Goal: Complete application form

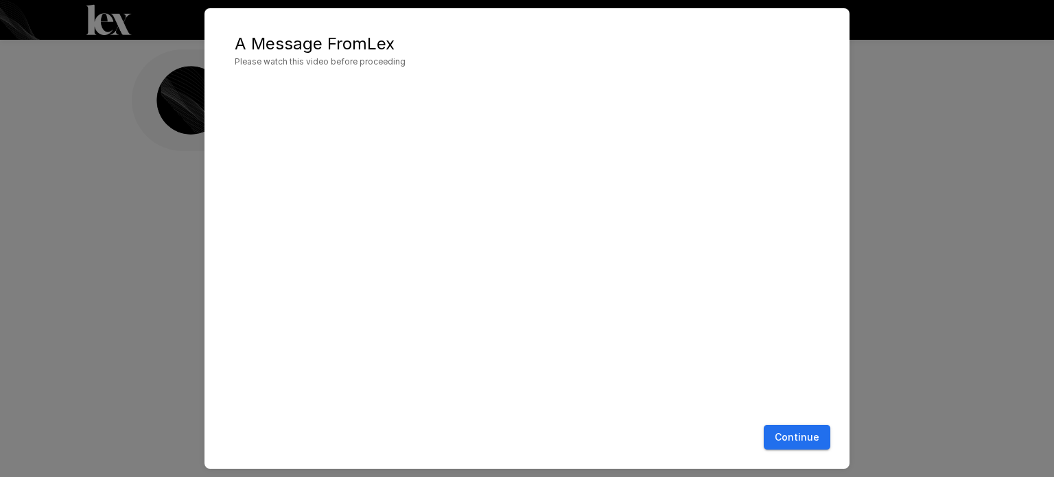
click at [792, 432] on button "Continue" at bounding box center [797, 437] width 67 height 25
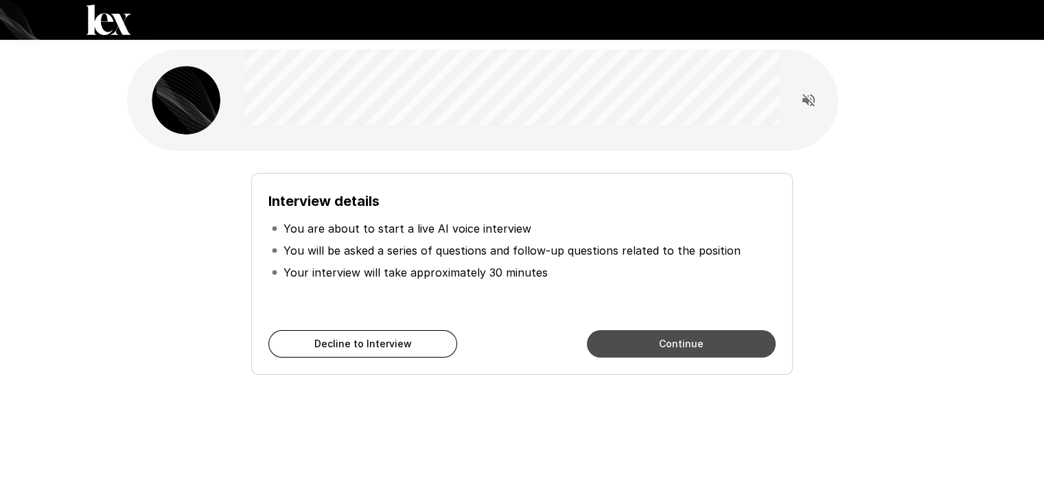
click at [701, 342] on button "Continue" at bounding box center [681, 343] width 189 height 27
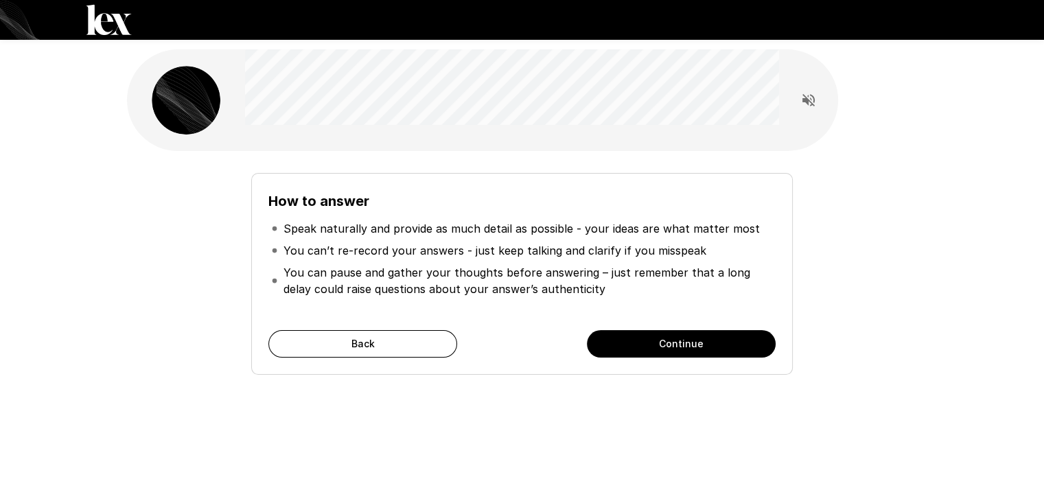
click at [701, 342] on button "Continue" at bounding box center [681, 343] width 189 height 27
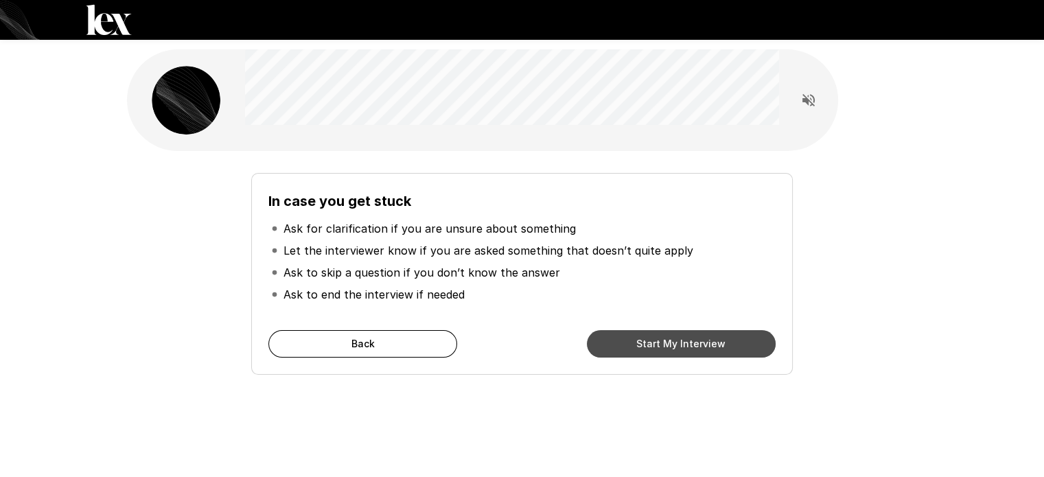
click at [701, 342] on button "Start My Interview" at bounding box center [681, 343] width 189 height 27
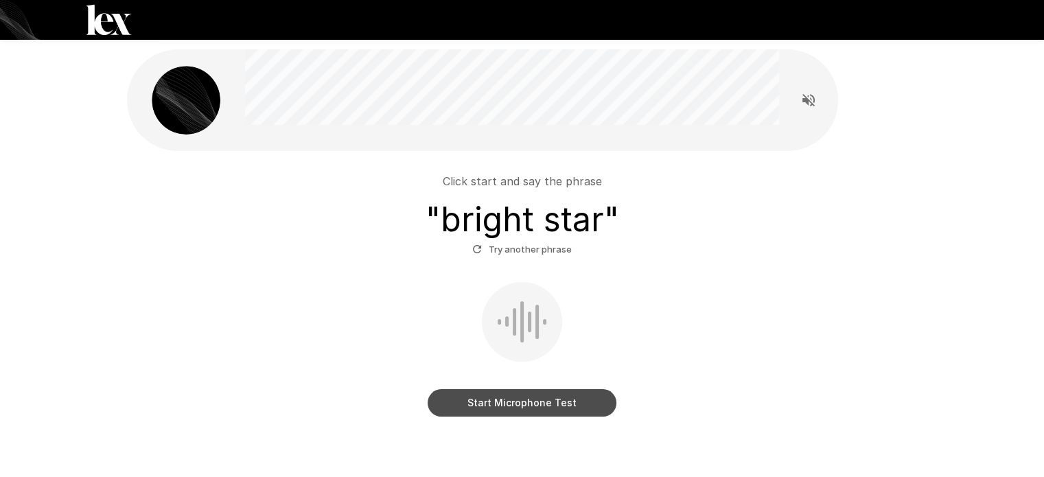
click at [524, 396] on button "Start Microphone Test" at bounding box center [522, 402] width 189 height 27
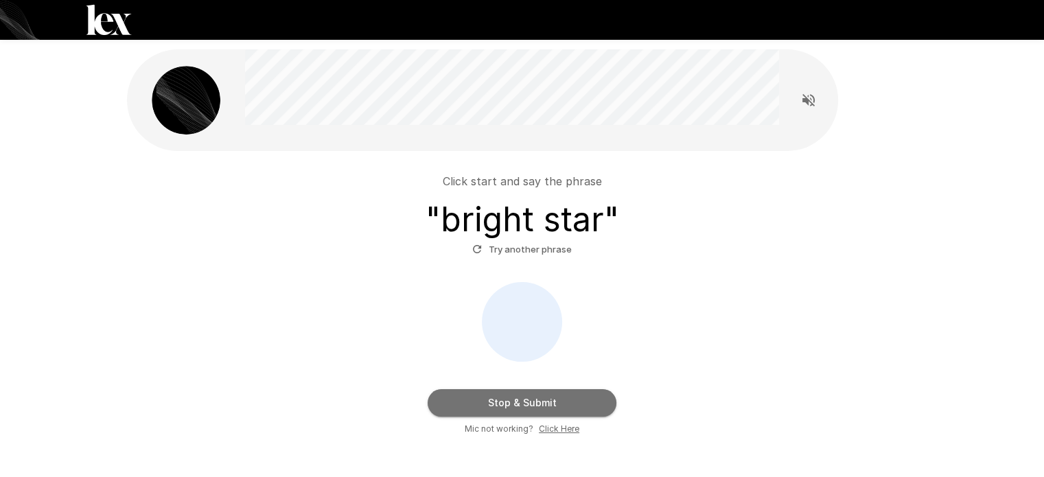
click at [538, 402] on button "Stop & Submit" at bounding box center [522, 402] width 189 height 27
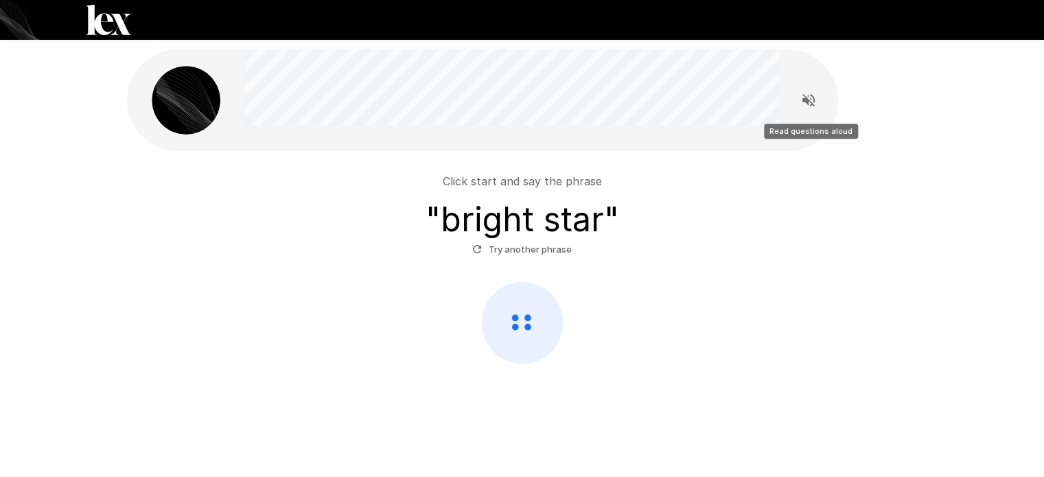
click at [807, 104] on icon "Read questions aloud" at bounding box center [808, 100] width 12 height 12
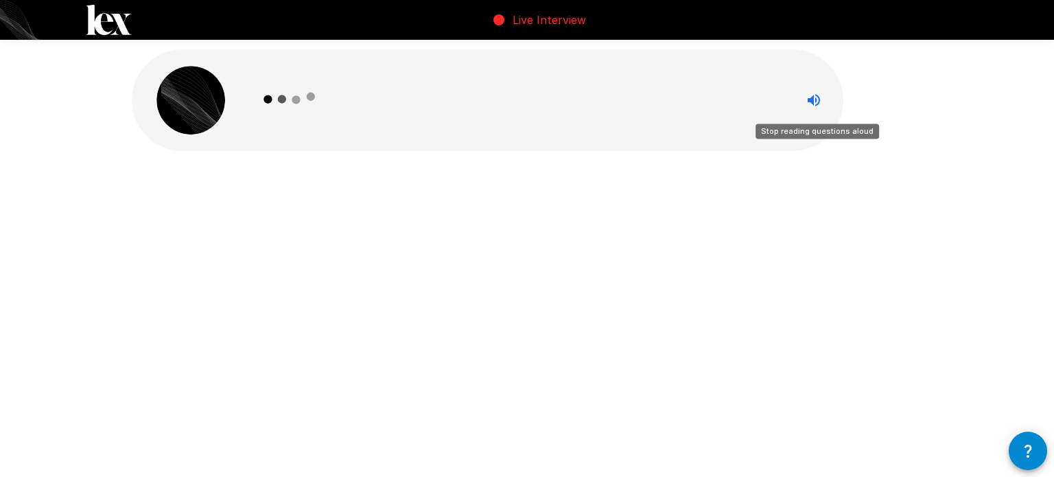
click at [813, 104] on icon "Stop reading questions aloud" at bounding box center [814, 100] width 12 height 12
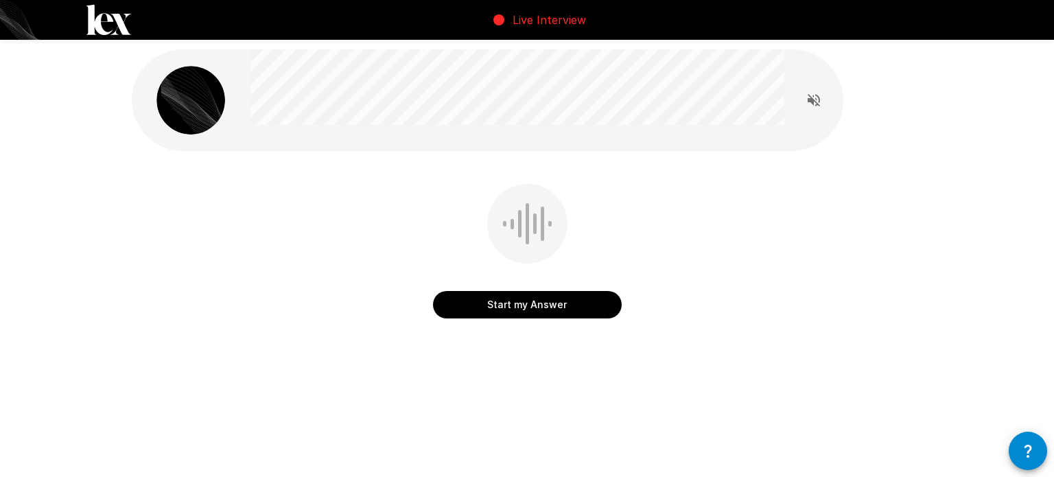
click at [549, 308] on button "Start my Answer" at bounding box center [527, 304] width 189 height 27
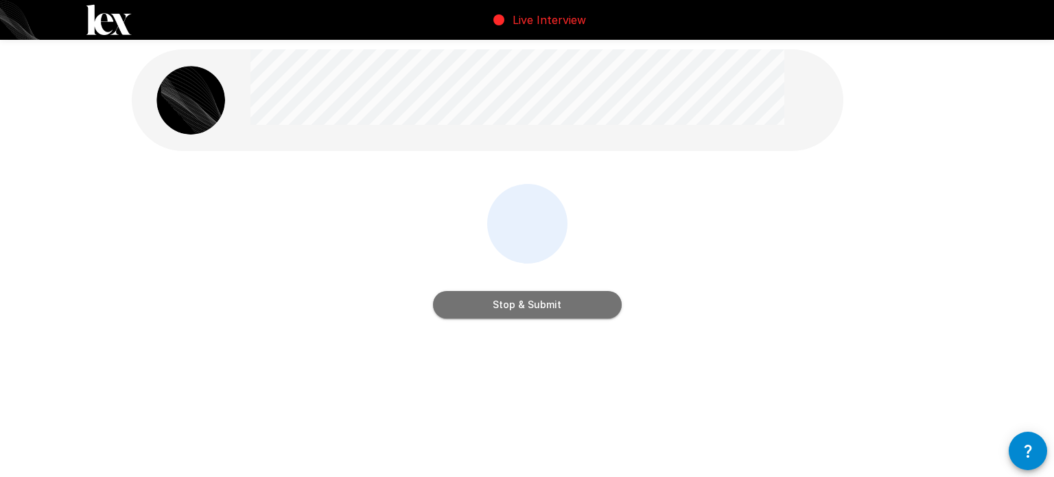
click at [541, 310] on button "Stop & Submit" at bounding box center [527, 304] width 189 height 27
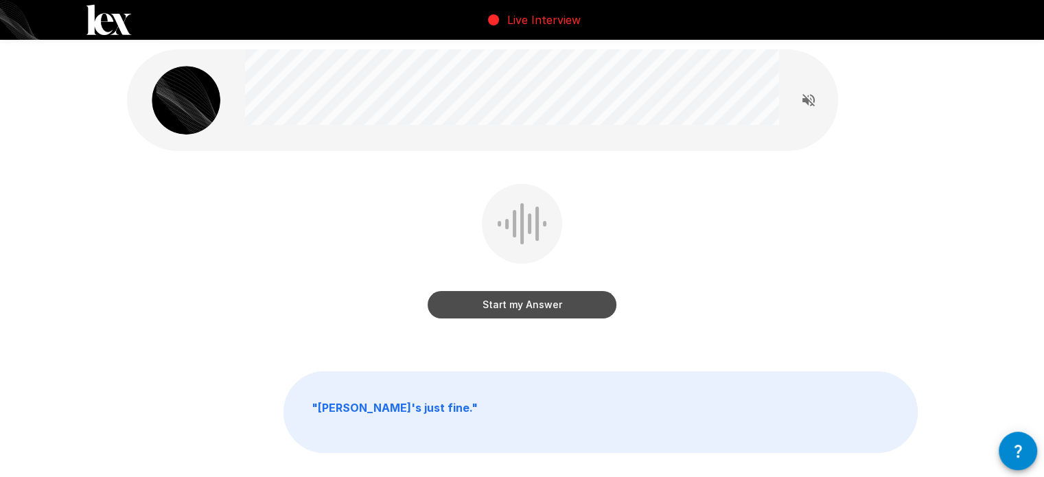
click at [509, 304] on button "Start my Answer" at bounding box center [522, 304] width 189 height 27
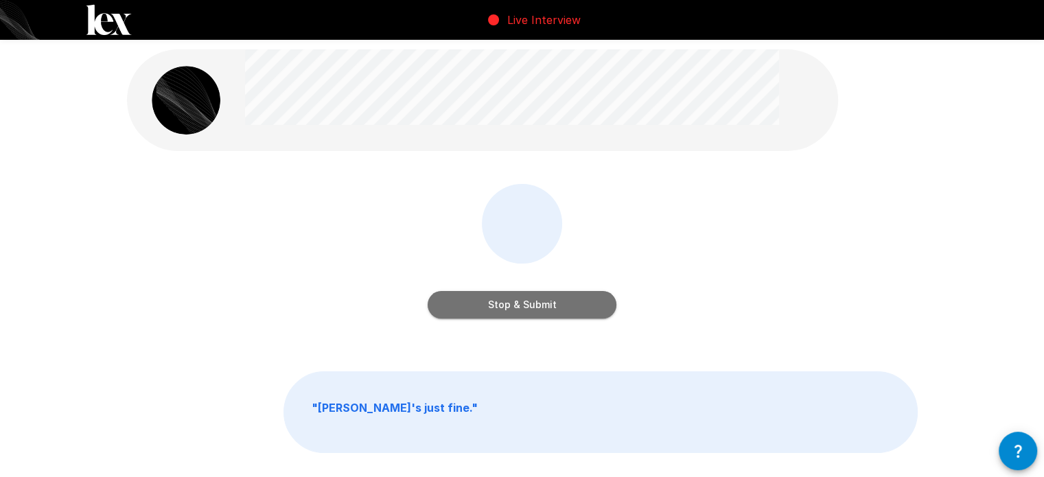
click at [527, 303] on button "Stop & Submit" at bounding box center [522, 304] width 189 height 27
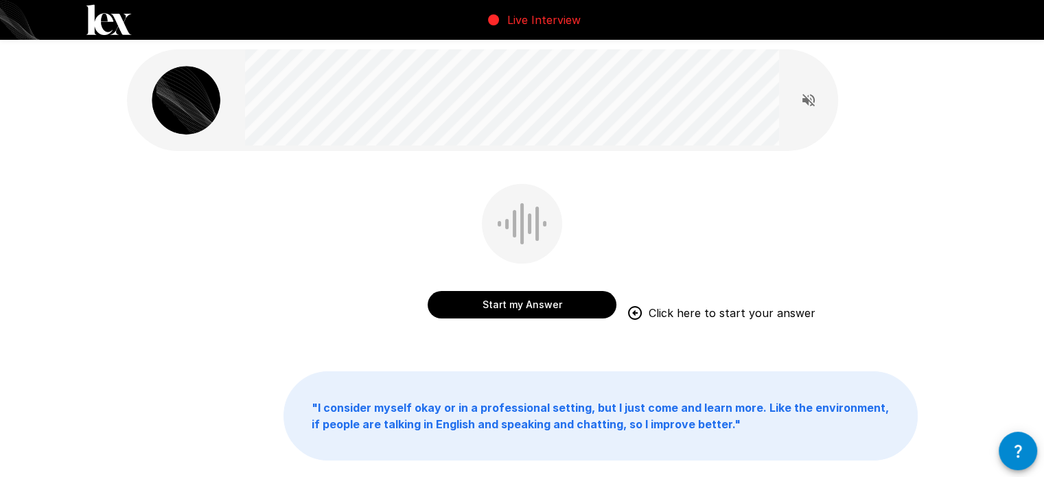
click at [542, 304] on button "Start my Answer" at bounding box center [522, 304] width 189 height 27
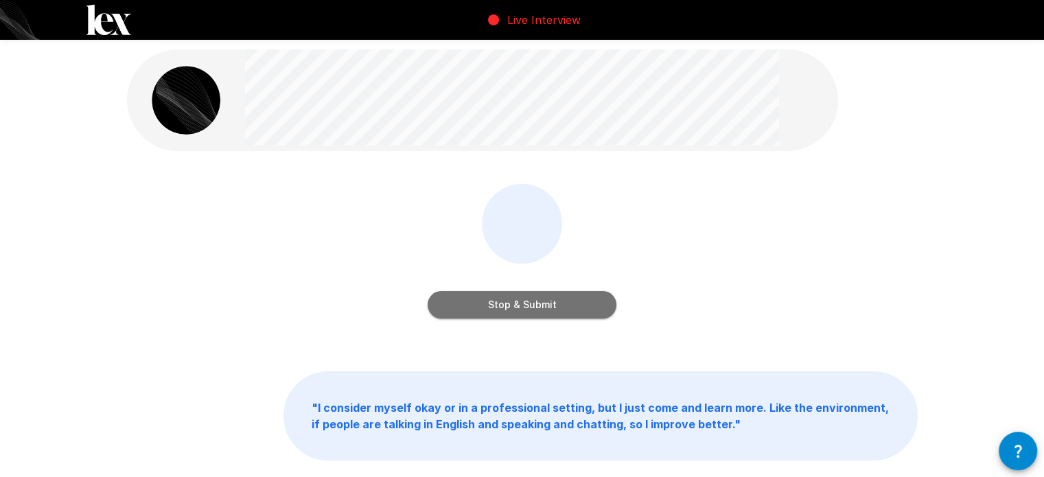
click at [542, 305] on button "Stop & Submit" at bounding box center [522, 304] width 189 height 27
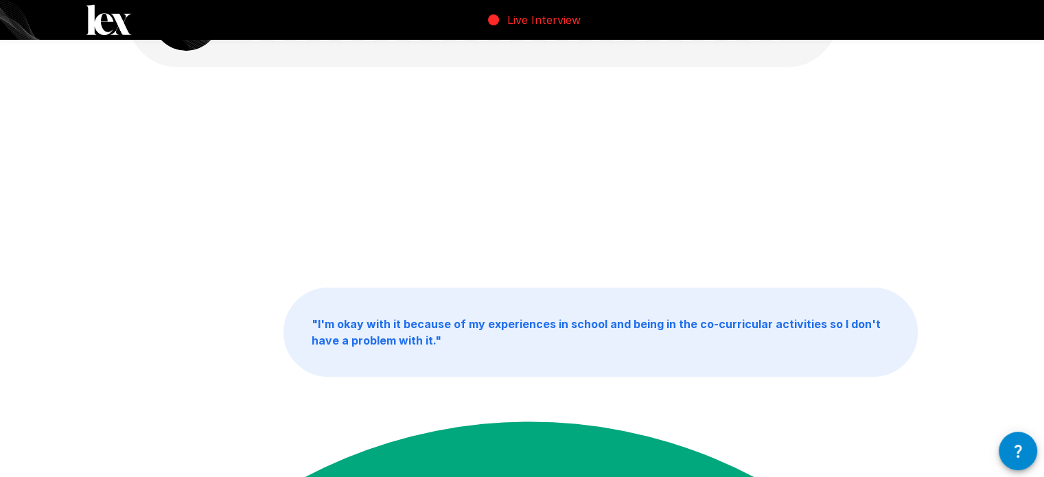
scroll to position [93, 0]
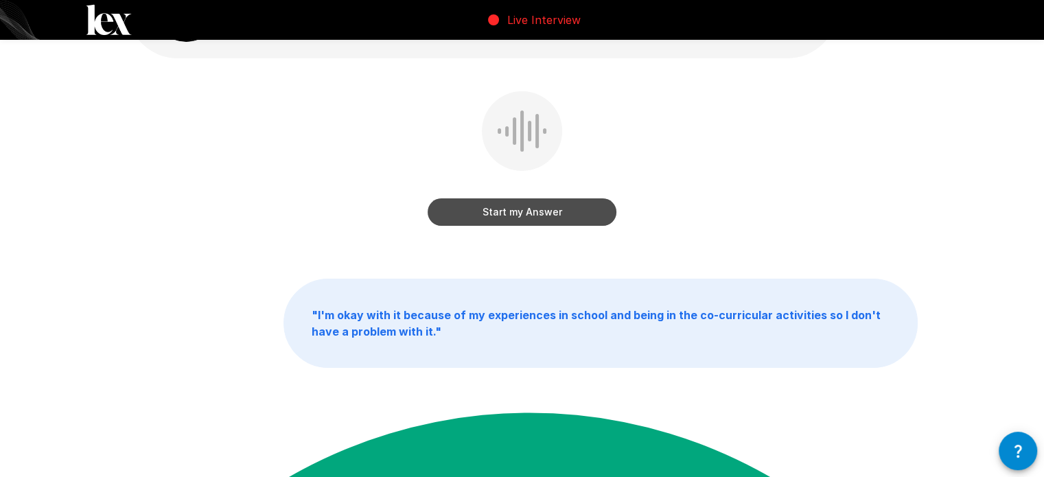
click at [524, 211] on button "Start my Answer" at bounding box center [522, 211] width 189 height 27
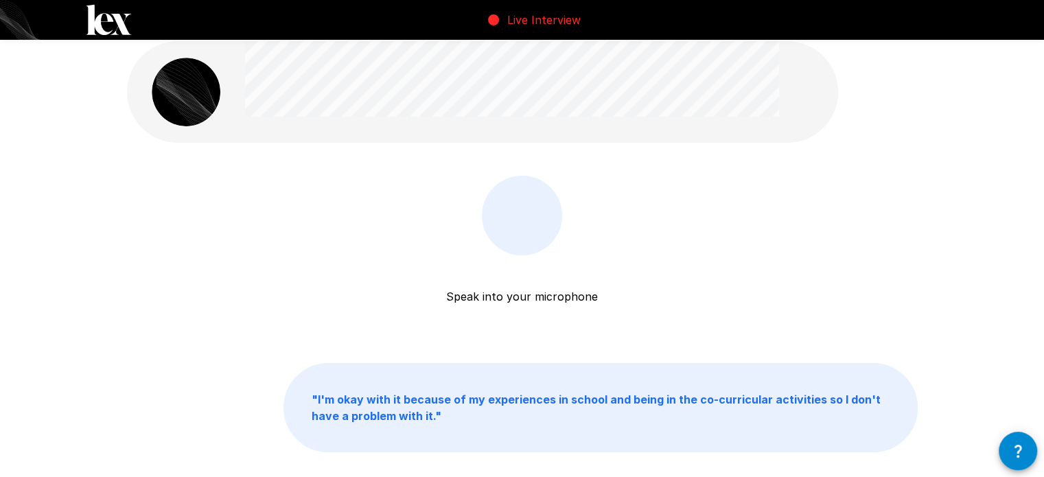
scroll to position [0, 0]
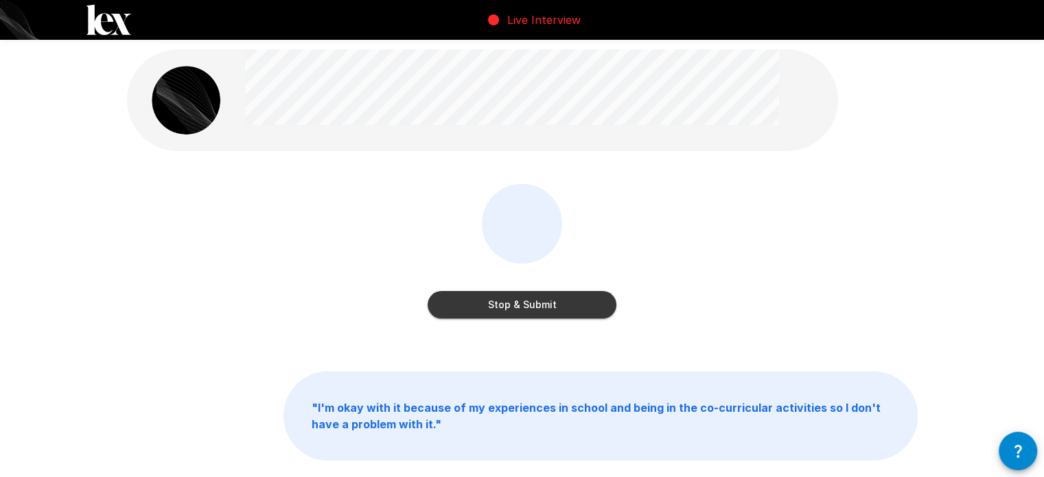
click at [513, 303] on button "Stop & Submit" at bounding box center [522, 304] width 189 height 27
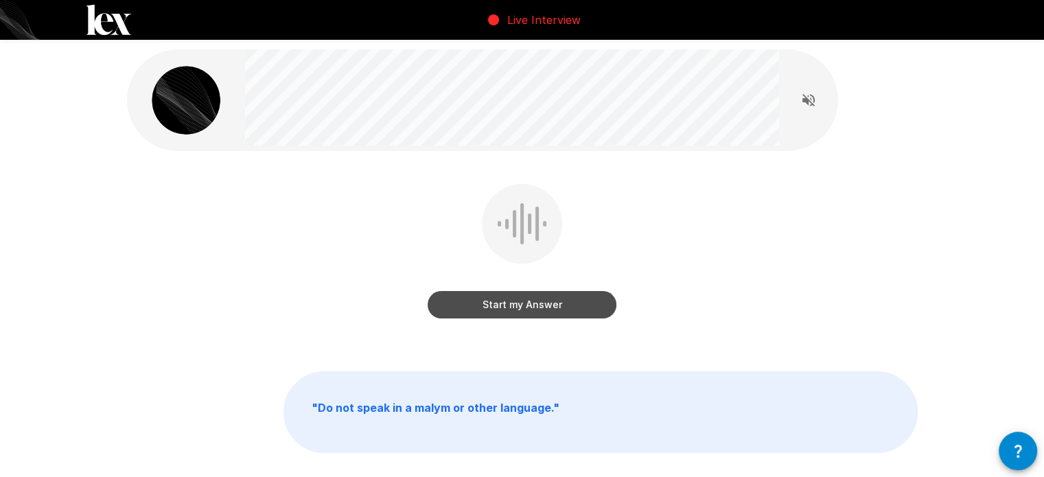
click at [474, 307] on button "Start my Answer" at bounding box center [522, 304] width 189 height 27
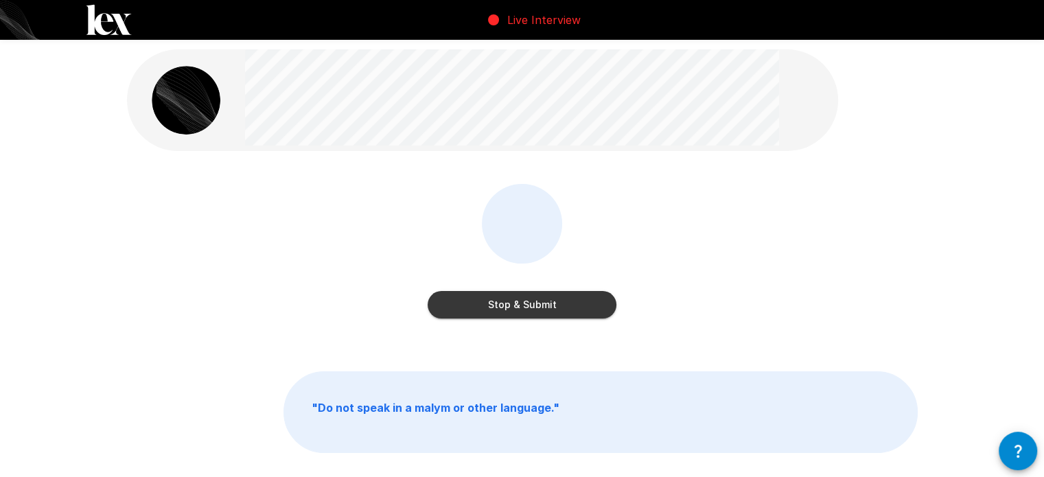
click at [474, 307] on button "Stop & Submit" at bounding box center [522, 304] width 189 height 27
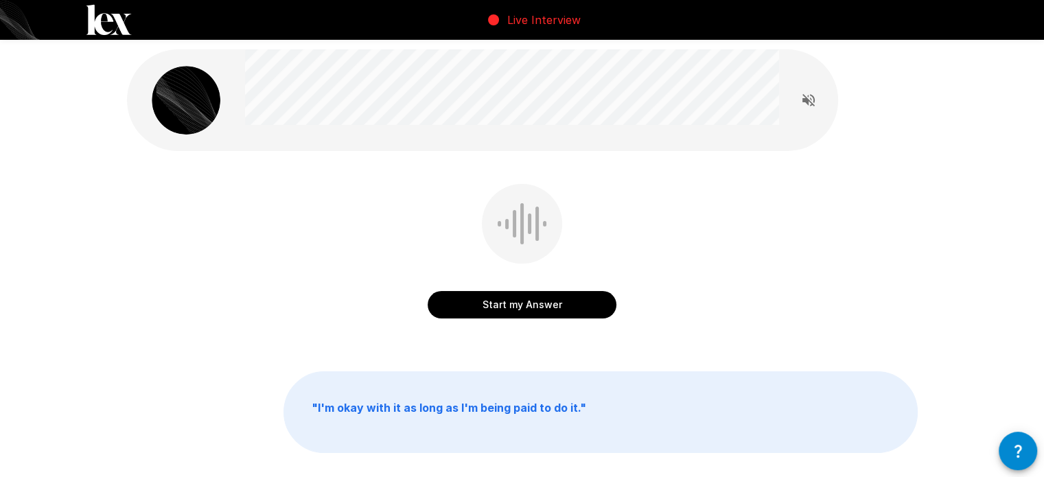
click at [571, 307] on button "Start my Answer" at bounding box center [522, 304] width 189 height 27
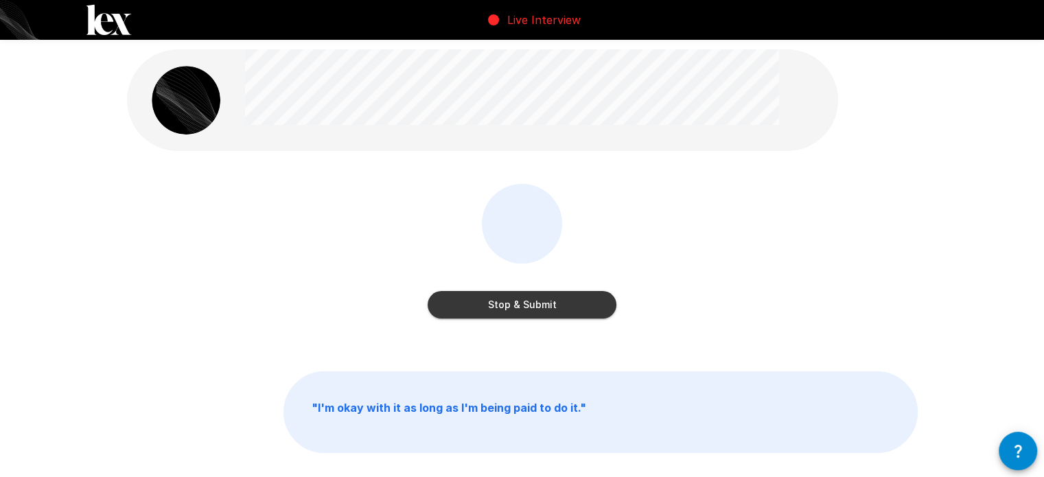
click at [526, 303] on button "Stop & Submit" at bounding box center [522, 304] width 189 height 27
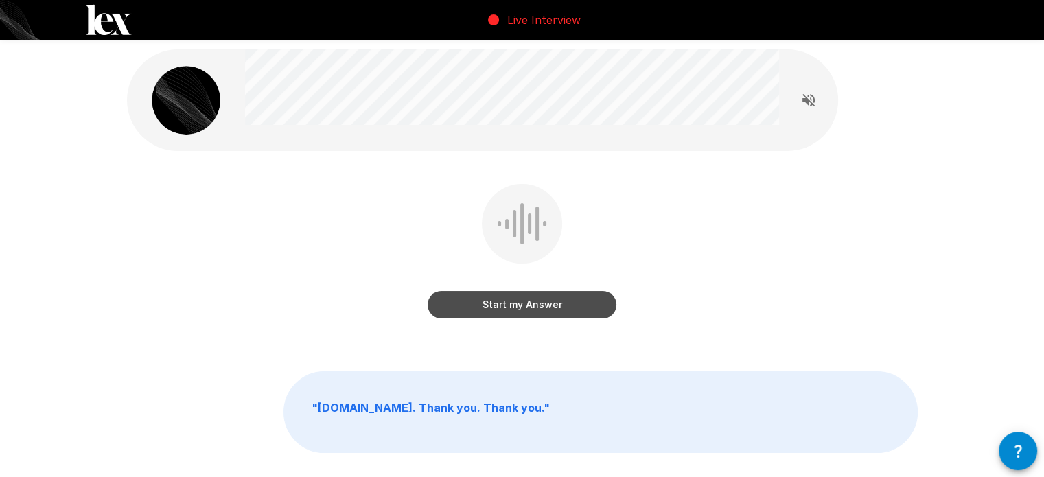
click at [500, 299] on button "Start my Answer" at bounding box center [522, 304] width 189 height 27
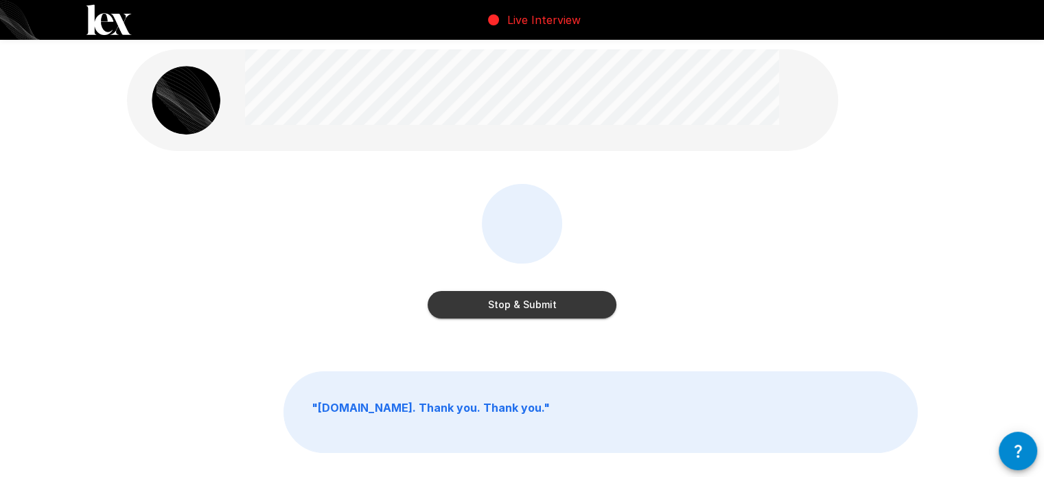
click at [500, 299] on button "Stop & Submit" at bounding box center [522, 304] width 189 height 27
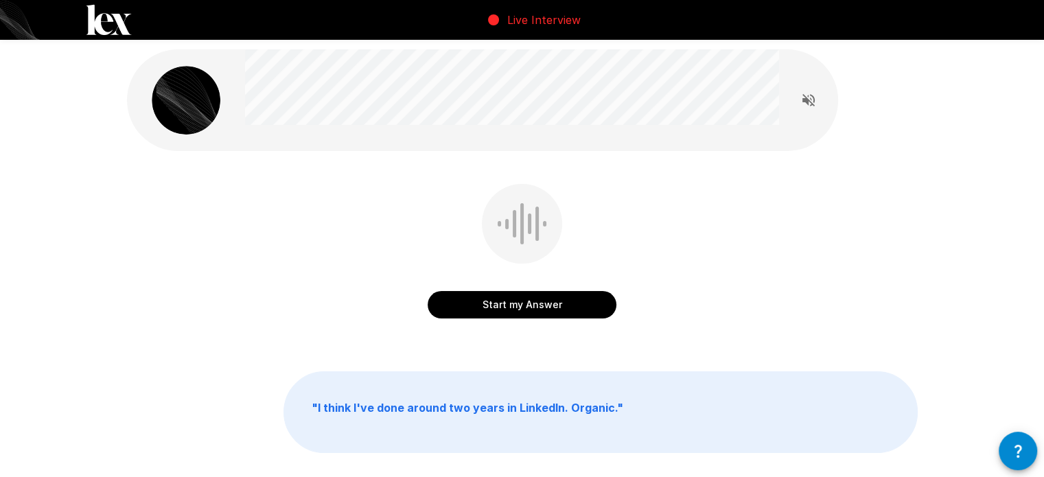
click at [500, 299] on button "Start my Answer" at bounding box center [522, 304] width 189 height 27
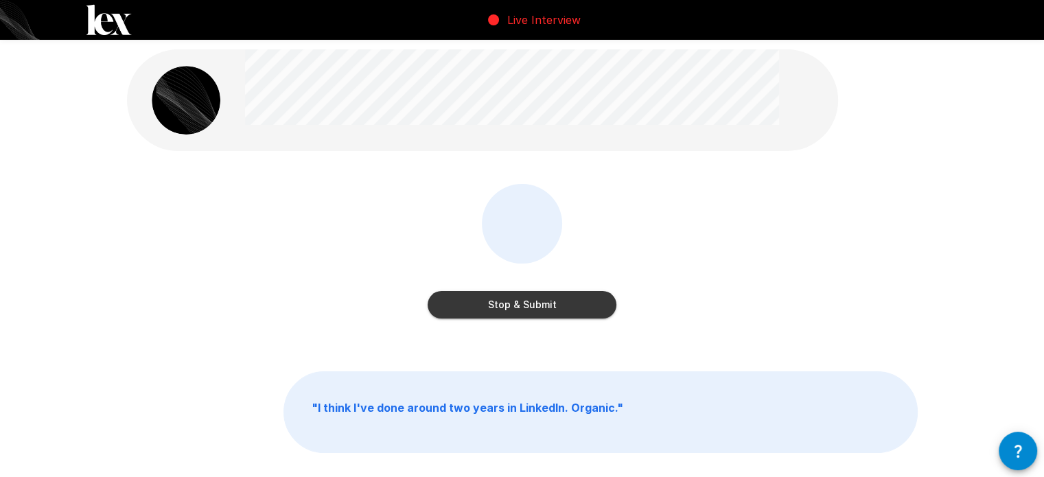
click at [500, 299] on button "Stop & Submit" at bounding box center [522, 304] width 189 height 27
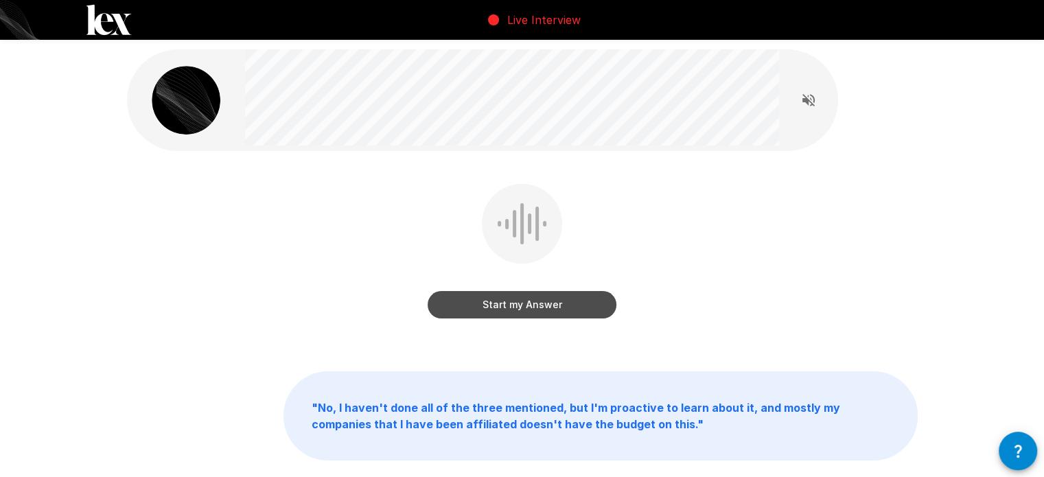
click at [501, 300] on button "Start my Answer" at bounding box center [522, 304] width 189 height 27
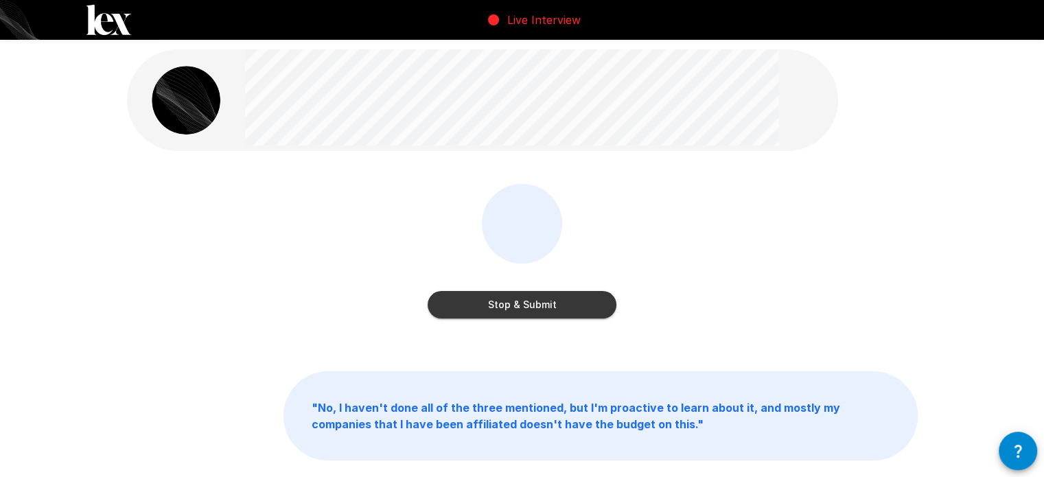
click at [501, 300] on button "Stop & Submit" at bounding box center [522, 304] width 189 height 27
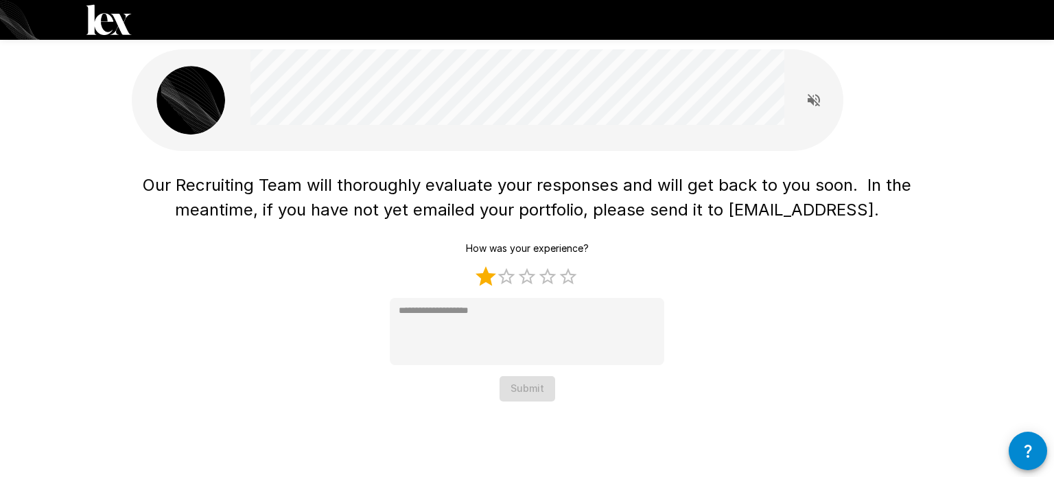
click at [486, 274] on label "1 Star" at bounding box center [486, 276] width 21 height 21
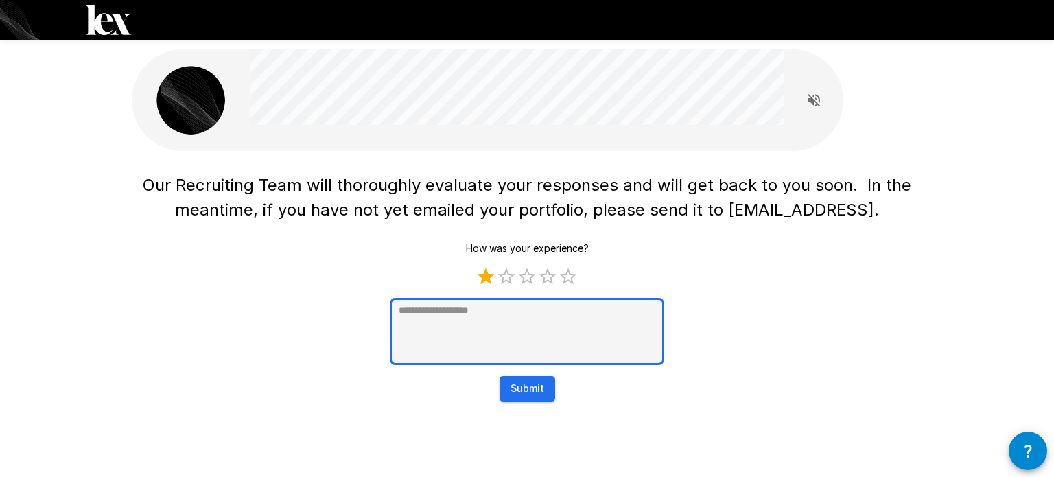
type textarea "*"
click at [459, 324] on textarea at bounding box center [527, 331] width 275 height 67
type textarea "*"
type textarea "**"
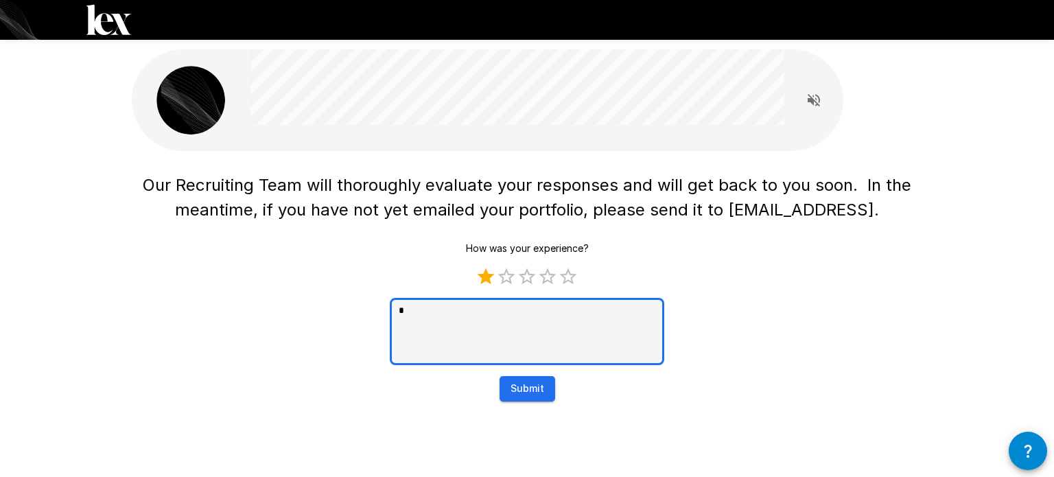
type textarea "*"
type textarea "***"
type textarea "*"
type textarea "***"
type textarea "*"
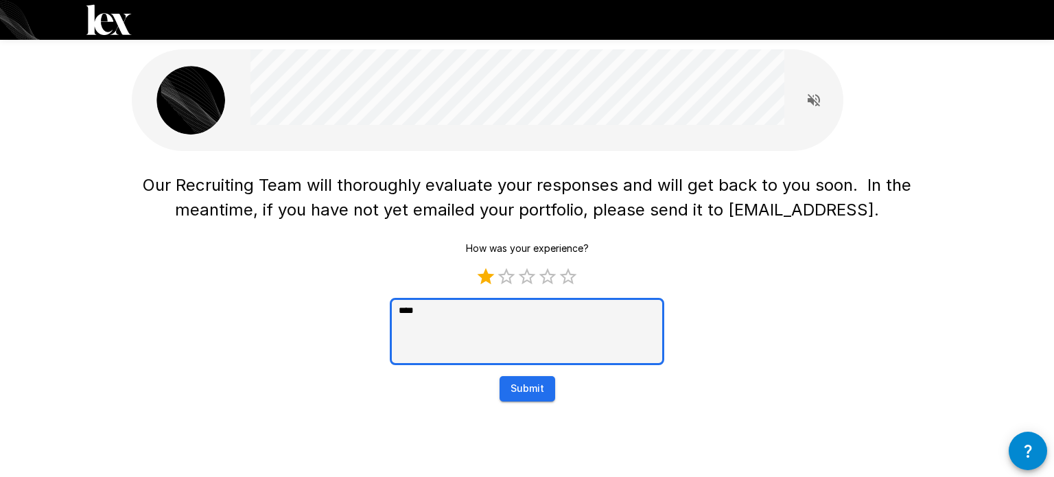
type textarea "*****"
type textarea "*"
type textarea "******"
type textarea "*"
type textarea "*******"
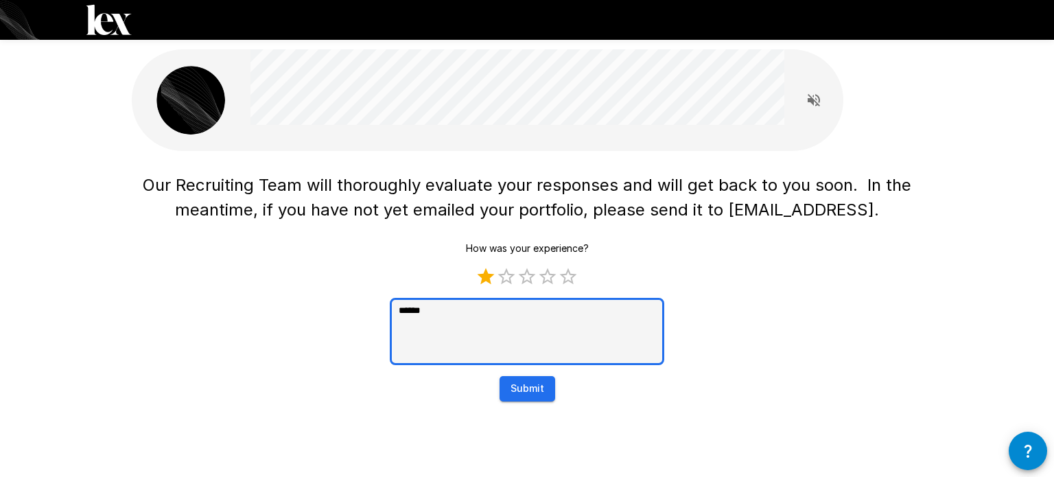
type textarea "*"
type textarea "********"
type textarea "*"
type textarea "********"
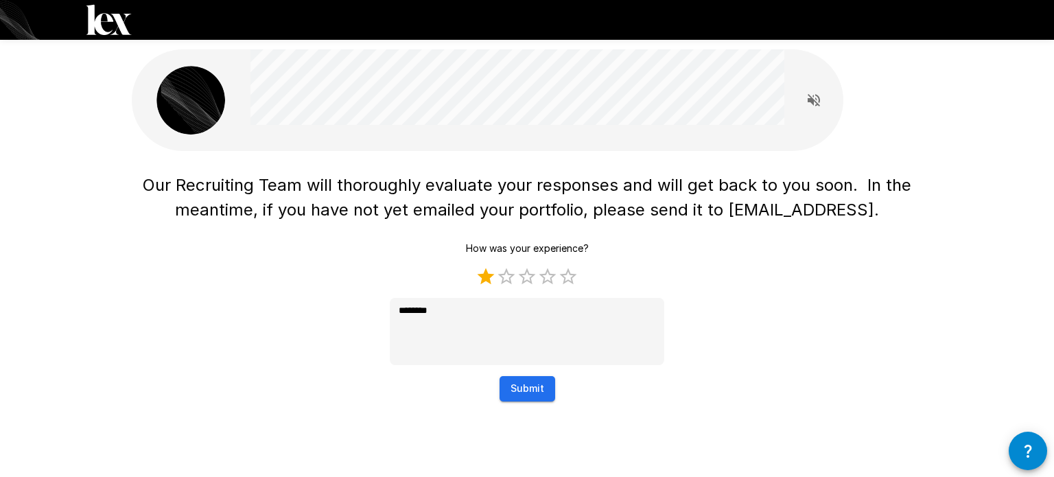
type textarea "*"
click at [526, 388] on button "Submit" at bounding box center [528, 388] width 56 height 25
